Goal: Information Seeking & Learning: Learn about a topic

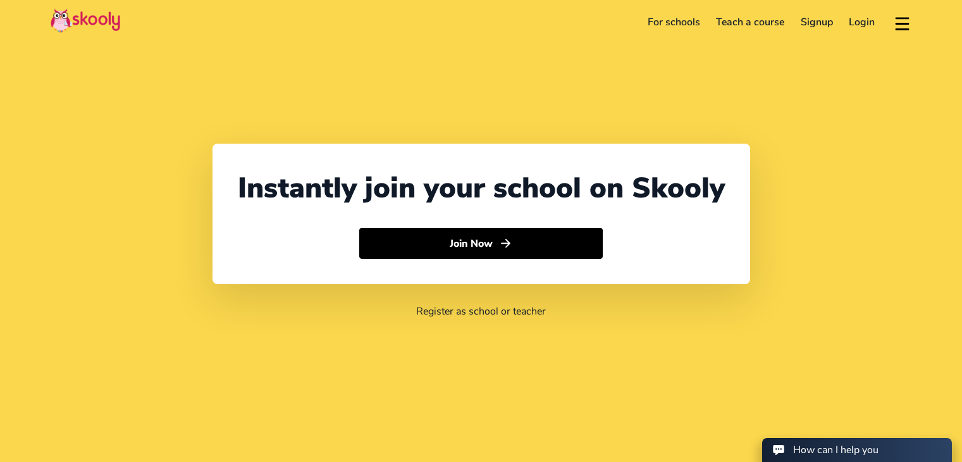
select select "91"
select select "[GEOGRAPHIC_DATA]"
select select "[GEOGRAPHIC_DATA]/[GEOGRAPHIC_DATA]"
click at [663, 19] on link "For schools" at bounding box center [673, 22] width 69 height 20
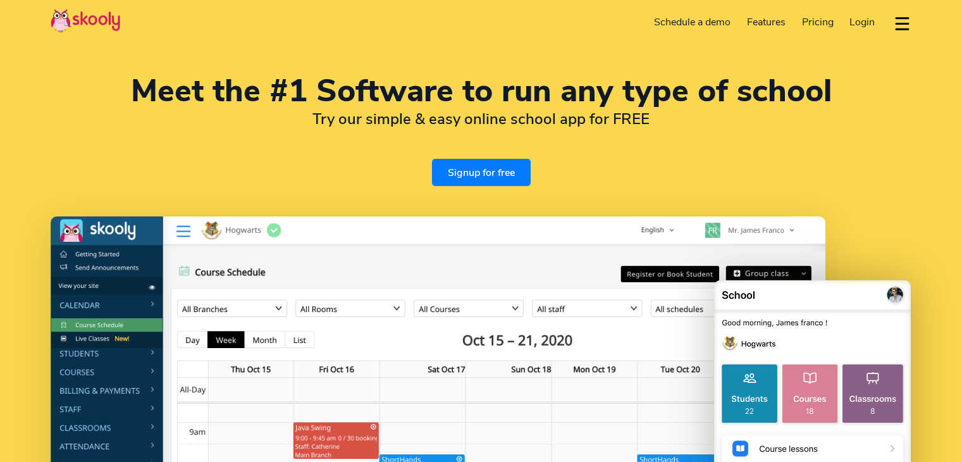
select select "en"
select select "91"
select select "[GEOGRAPHIC_DATA]"
select select "[GEOGRAPHIC_DATA]/[GEOGRAPHIC_DATA]"
click at [819, 22] on span "Pricing" at bounding box center [818, 22] width 32 height 14
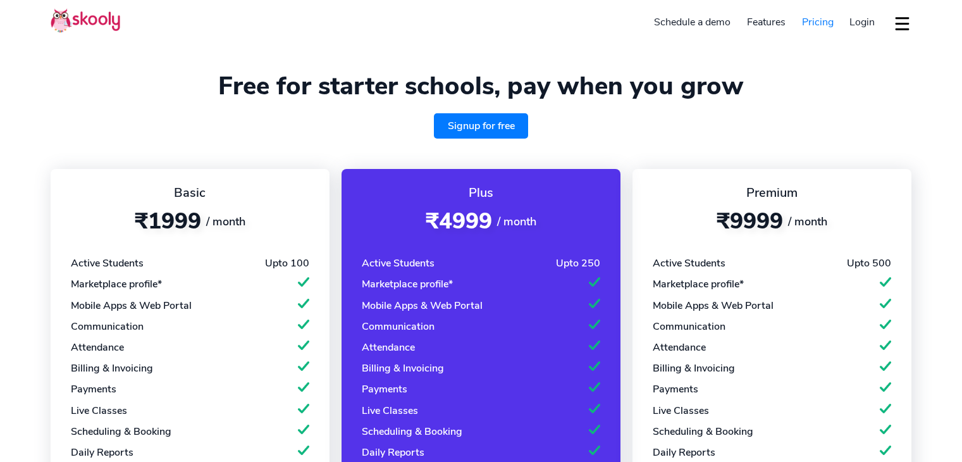
select select "en"
select select "91"
select select "[GEOGRAPHIC_DATA]"
select select "[GEOGRAPHIC_DATA]/[GEOGRAPHIC_DATA]"
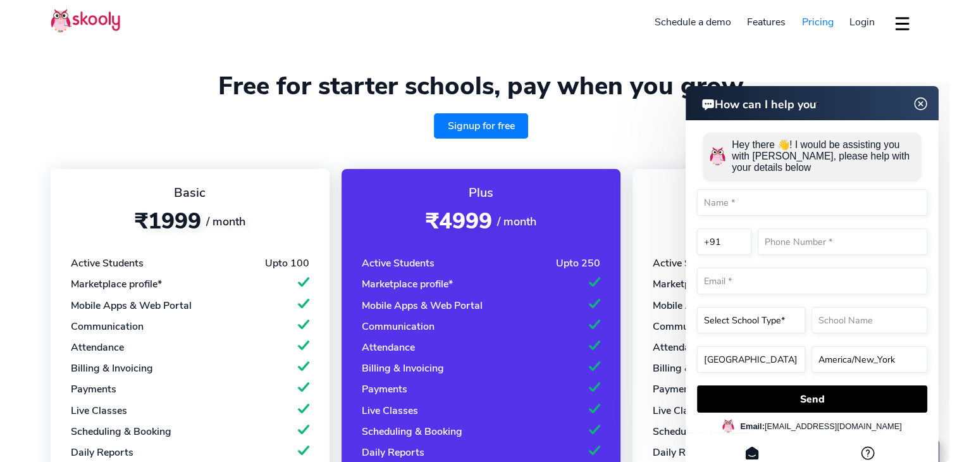
click at [159, 85] on h1 "Free for starter schools, pay when you grow" at bounding box center [481, 86] width 861 height 30
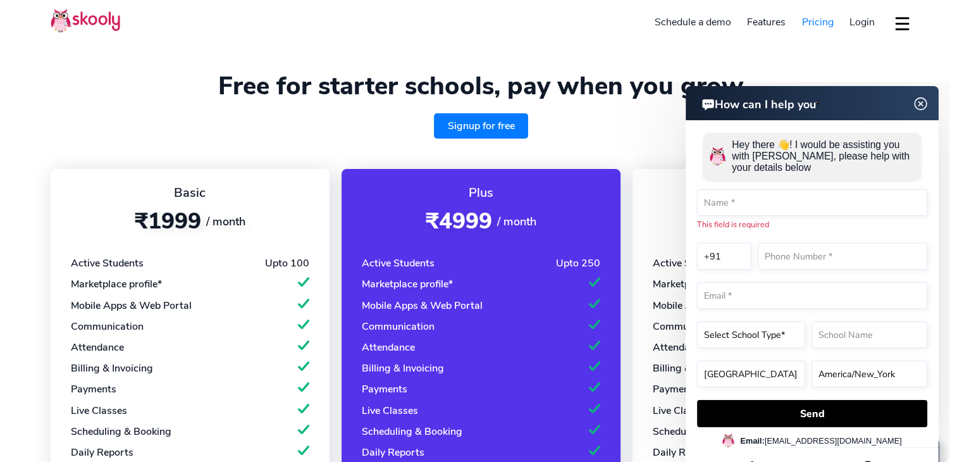
click at [921, 101] on img at bounding box center [921, 104] width 24 height 16
